Goal: Task Accomplishment & Management: Complete application form

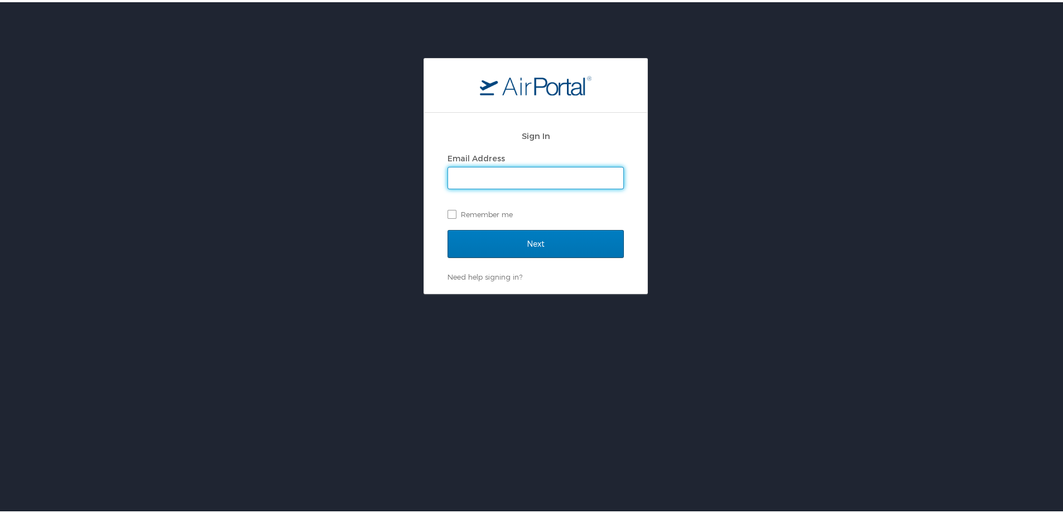
type input "[EMAIL_ADDRESS][DOMAIN_NAME]"
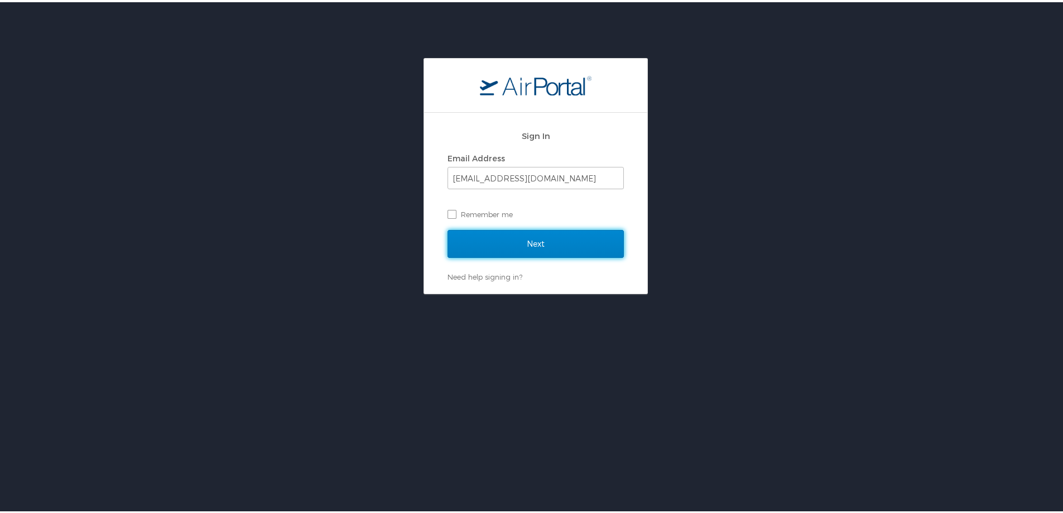
click at [541, 243] on input "Next" at bounding box center [535, 242] width 176 height 28
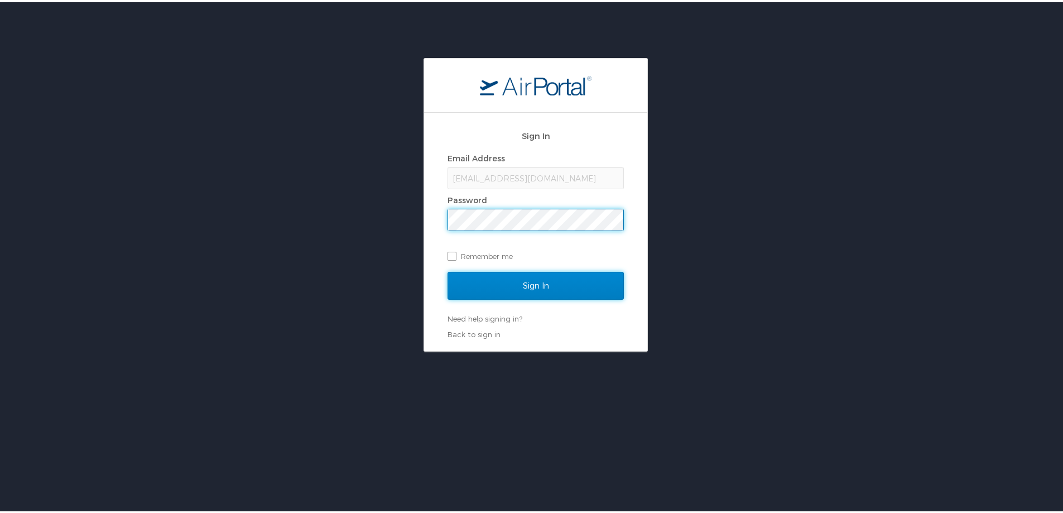
click at [532, 282] on input "Sign In" at bounding box center [535, 283] width 176 height 28
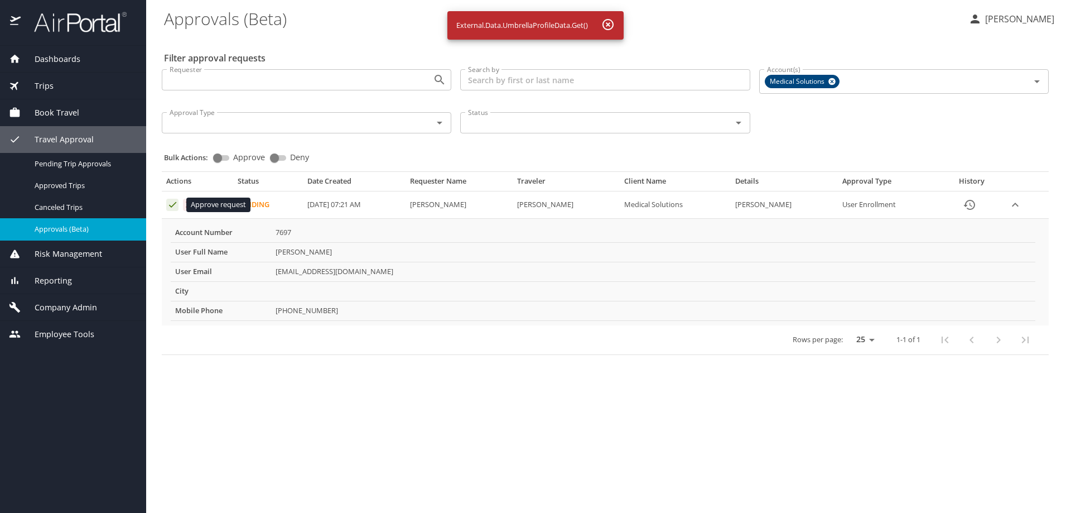
click at [168, 203] on icon "Approval table" at bounding box center [172, 204] width 11 height 11
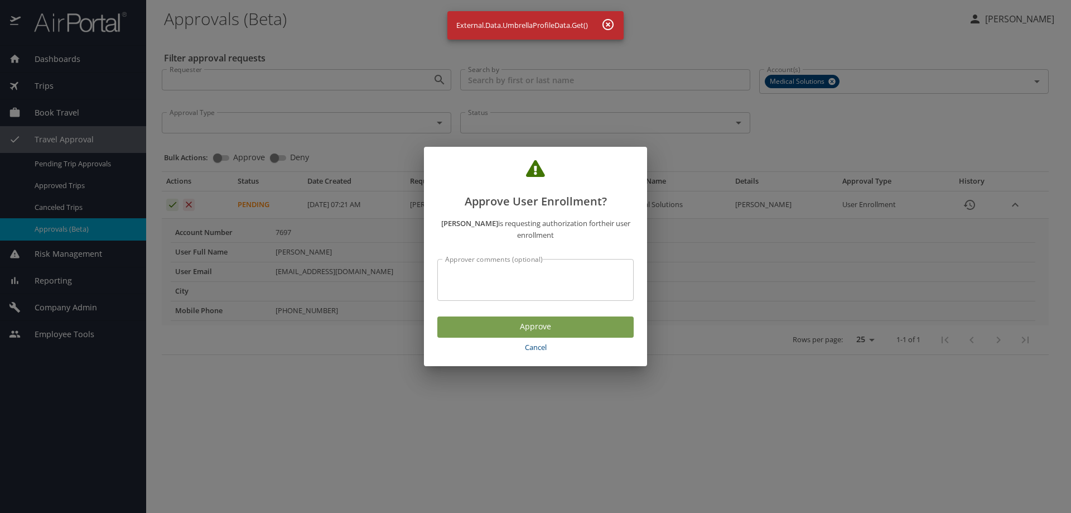
click at [485, 321] on span "Approve" at bounding box center [535, 327] width 178 height 14
